Goal: Navigation & Orientation: Find specific page/section

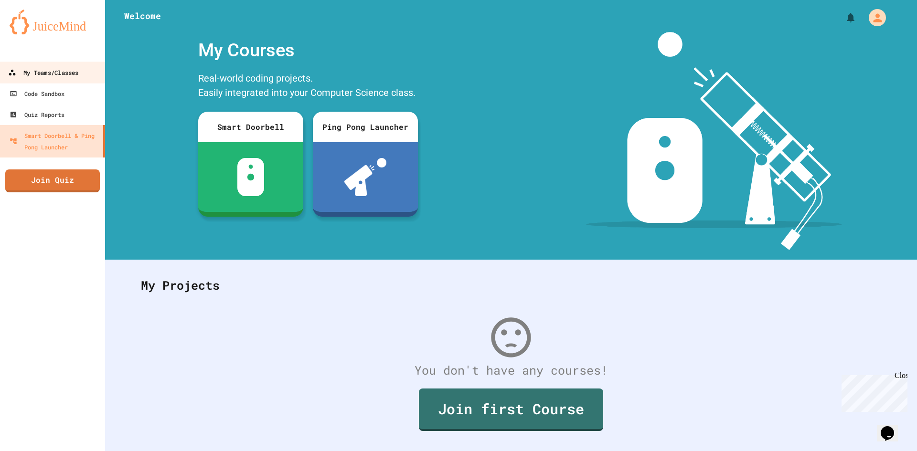
click at [9, 67] on div "My Teams/Classes" at bounding box center [43, 73] width 70 height 12
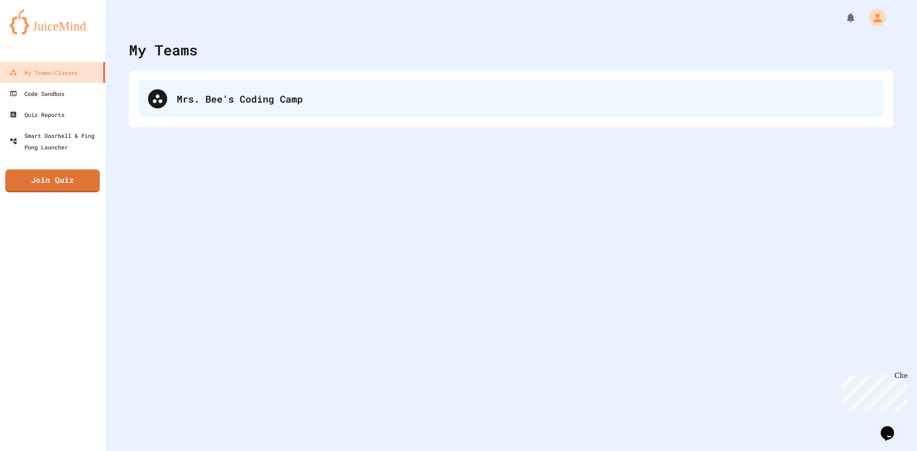
click at [343, 116] on div "Mrs. Bee's Coding Camp" at bounding box center [510, 99] width 745 height 38
